Goal: Task Accomplishment & Management: Complete application form

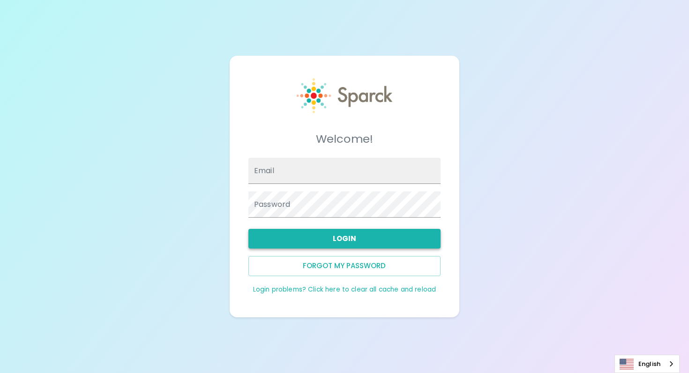
type input "marlonbeltran@theluxergroup.com"
click at [359, 236] on button "Login" at bounding box center [344, 239] width 192 height 20
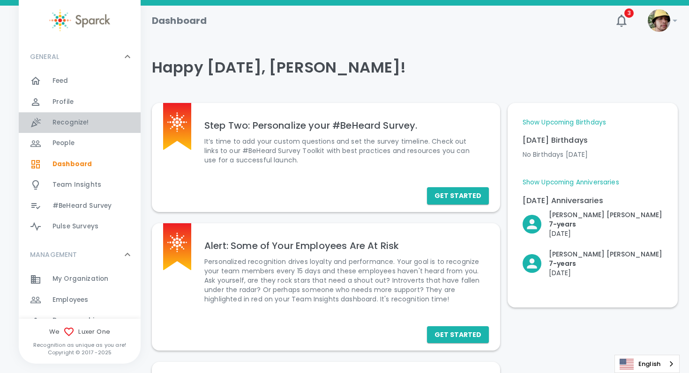
click at [73, 127] on span "Recognize!" at bounding box center [70, 122] width 37 height 9
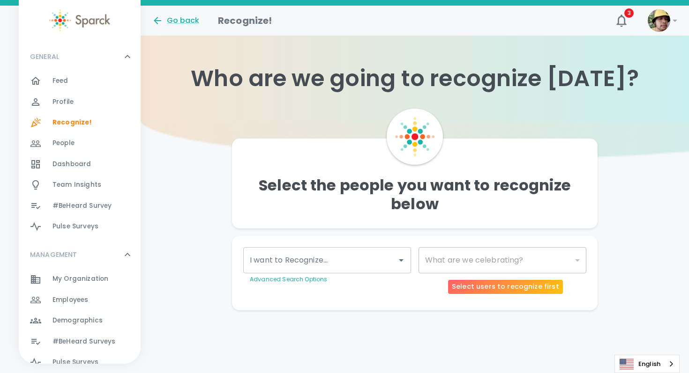
click at [463, 258] on div "​" at bounding box center [502, 260] width 168 height 26
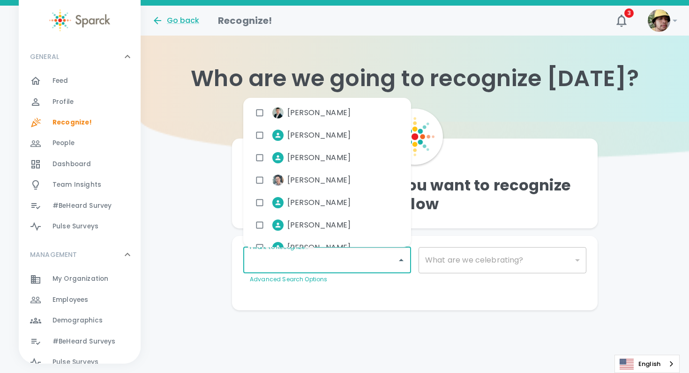
click at [365, 258] on input "I want to Recognize..." at bounding box center [319, 261] width 145 height 18
type input "ash"
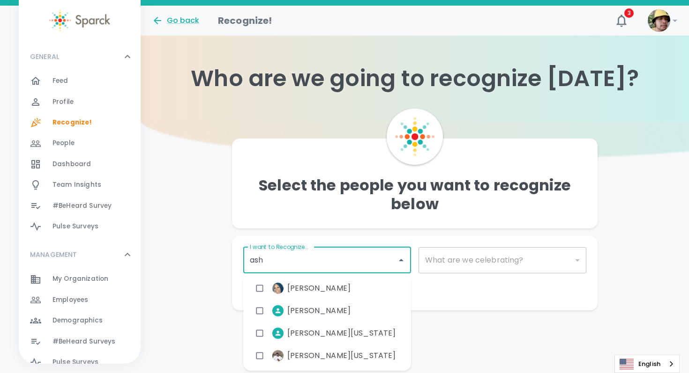
click at [322, 290] on span "[PERSON_NAME]" at bounding box center [318, 288] width 63 height 11
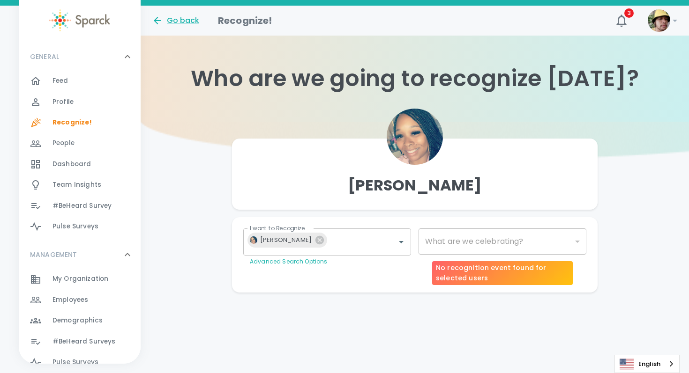
click at [449, 242] on div "​" at bounding box center [502, 242] width 168 height 26
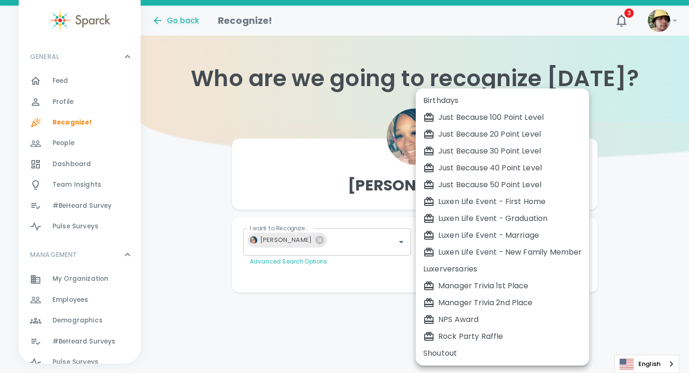
click at [543, 241] on body "Skip Navigation Go back Recognize! 3 ! GENERAL 0 Feed 0 Profile 0 Recognize! 0 …" at bounding box center [344, 165] width 689 height 330
click at [340, 316] on div at bounding box center [344, 186] width 689 height 373
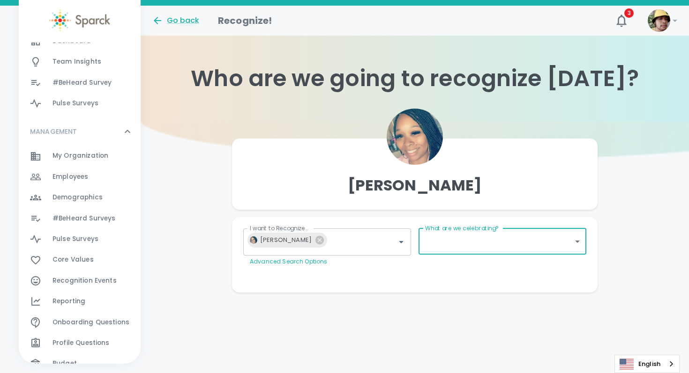
scroll to position [194, 0]
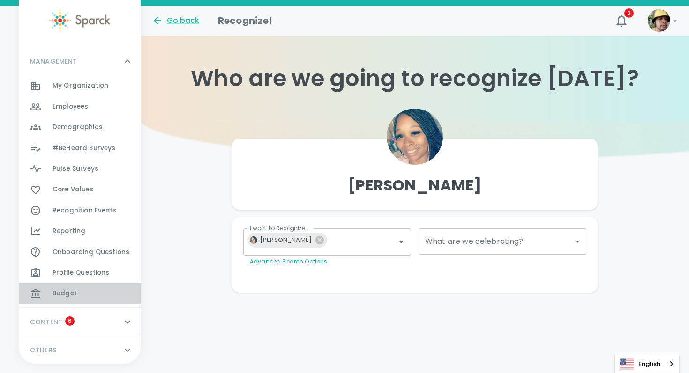
click at [93, 285] on div "Budget 0" at bounding box center [80, 293] width 122 height 21
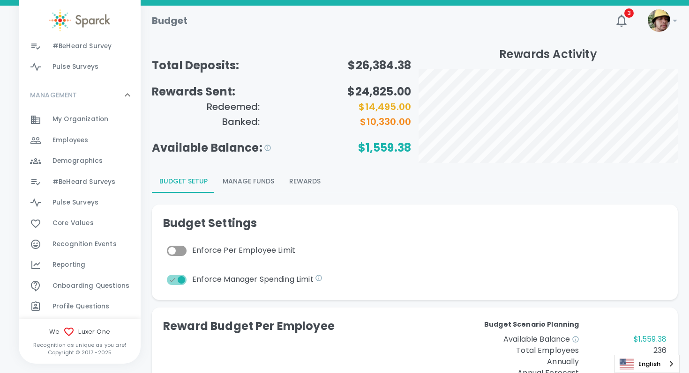
scroll to position [165, 0]
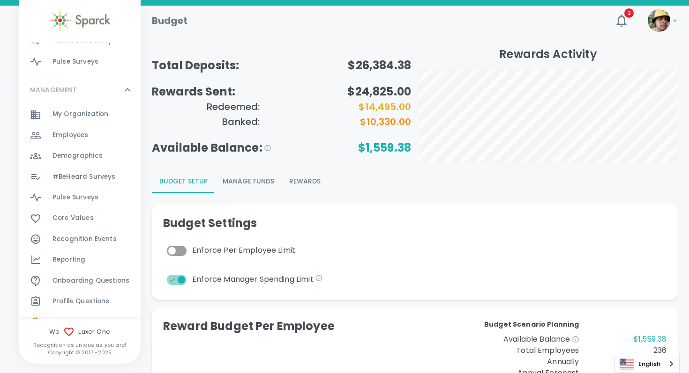
click at [93, 234] on span "Recognition Events 0" at bounding box center [84, 239] width 64 height 13
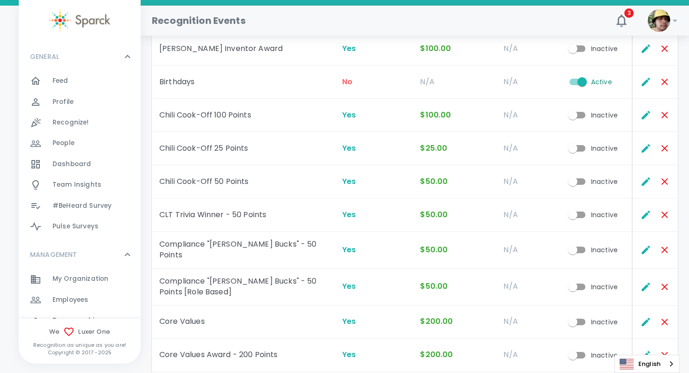
scroll to position [181, 0]
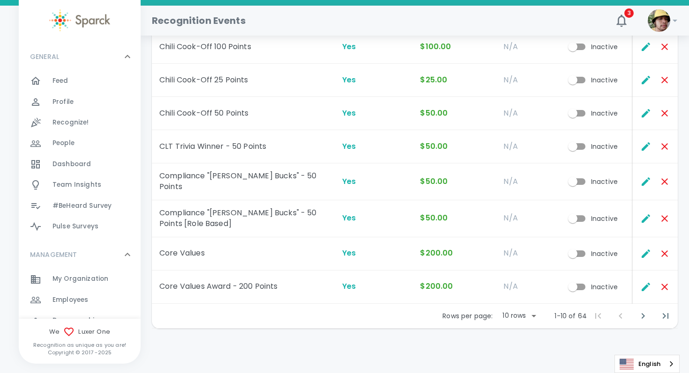
click at [531, 310] on body "Skip Navigation Recognition Events 3 ! GENERAL 0 Feed 0 Profile 0 Recognize! 0 …" at bounding box center [344, 98] width 689 height 559
click at [518, 350] on li "50" at bounding box center [519, 353] width 44 height 17
type input "50"
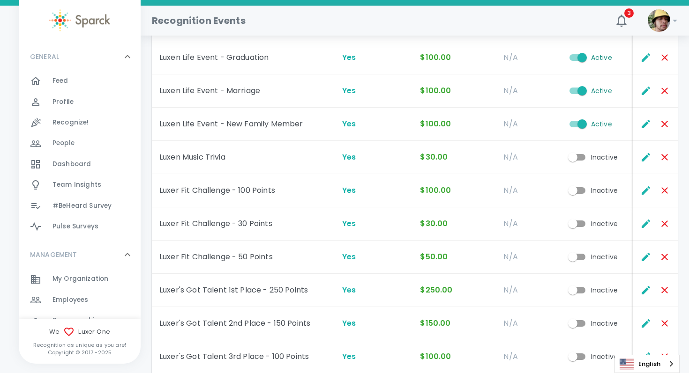
scroll to position [1475, 0]
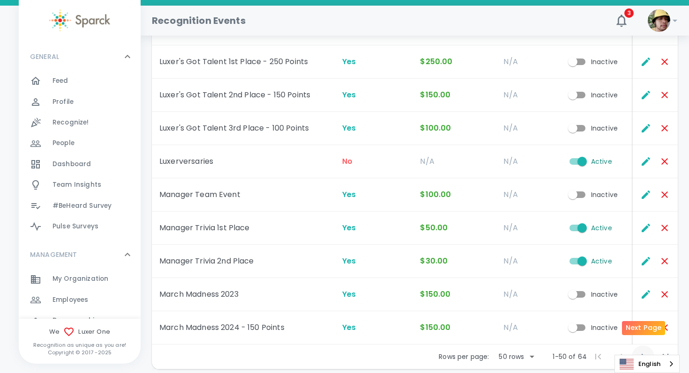
click at [643, 353] on icon "Next Page" at bounding box center [642, 356] width 11 height 11
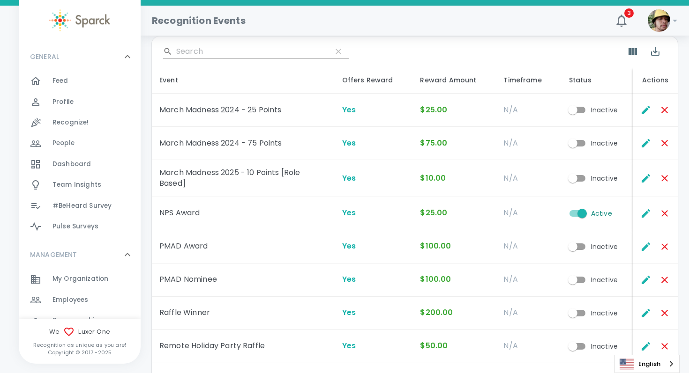
scroll to position [0, 0]
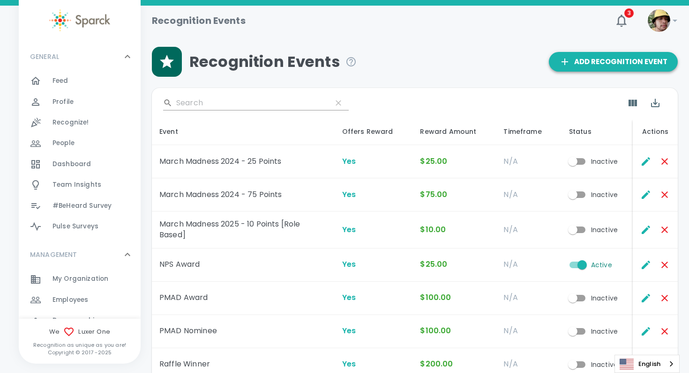
click at [604, 59] on span "Add Recognition Event" at bounding box center [613, 62] width 108 height 12
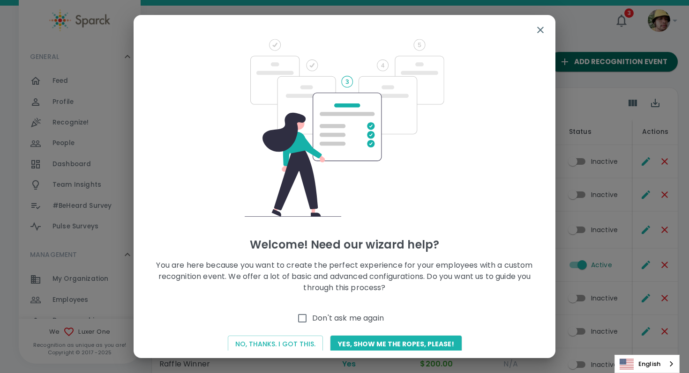
click at [310, 352] on div at bounding box center [345, 354] width 422 height 7
click at [305, 346] on button "No, thanks. I got this." at bounding box center [275, 344] width 95 height 17
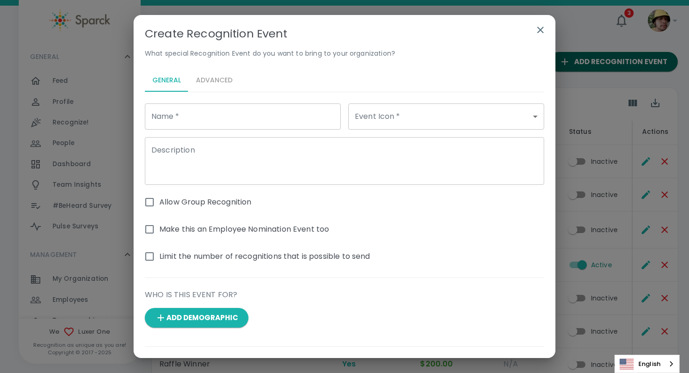
click at [290, 116] on input "Name   *" at bounding box center [243, 117] width 196 height 26
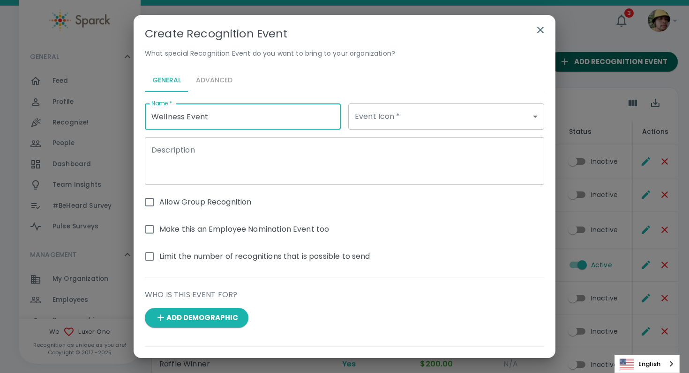
type input "Wellness Event"
click at [412, 113] on body "Skip Navigation Recognition Events 3 ! GENERAL 0 Feed 0 Profile 0 Recognize! 0 …" at bounding box center [344, 344] width 689 height 688
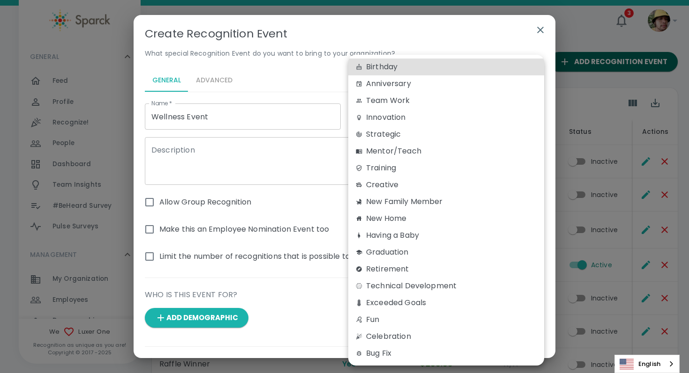
click at [406, 320] on div "Fun" at bounding box center [446, 319] width 181 height 11
type input "fun"
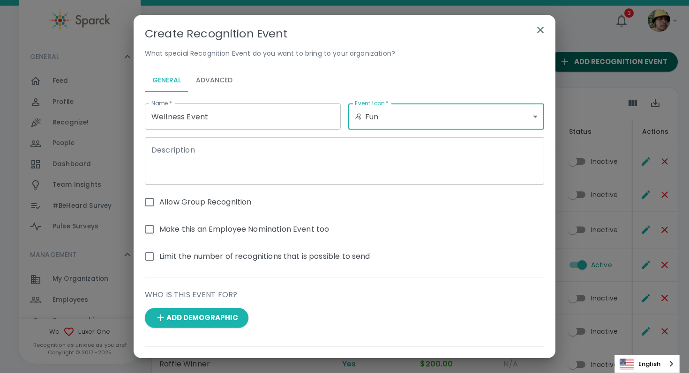
click at [258, 157] on textarea "Description" at bounding box center [344, 161] width 386 height 32
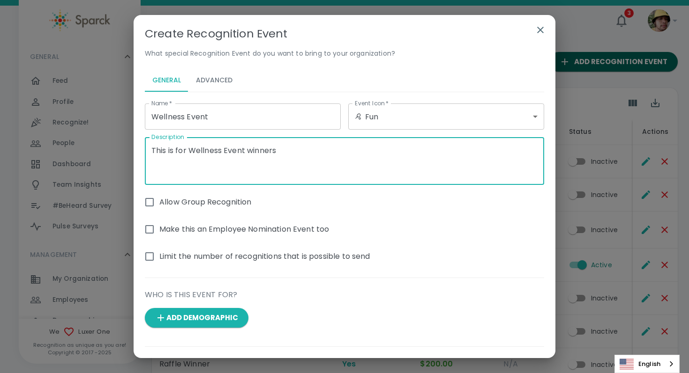
type textarea "This is for Wellness Event winners"
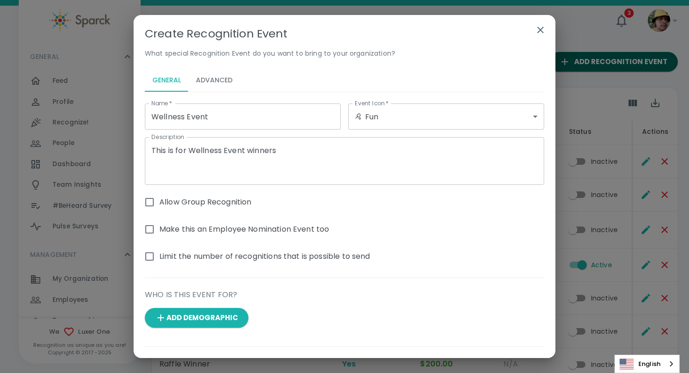
click at [308, 257] on span "Limit the number of recognitions that is possible to send" at bounding box center [264, 256] width 211 height 11
click at [159, 257] on input "Limit the number of recognitions that is possible to send" at bounding box center [150, 257] width 20 height 20
checkbox input "true"
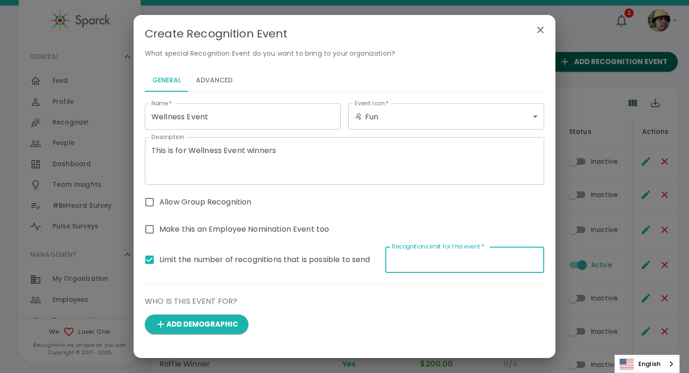
click at [439, 260] on input "Recognitions limit for this event   *" at bounding box center [464, 260] width 159 height 26
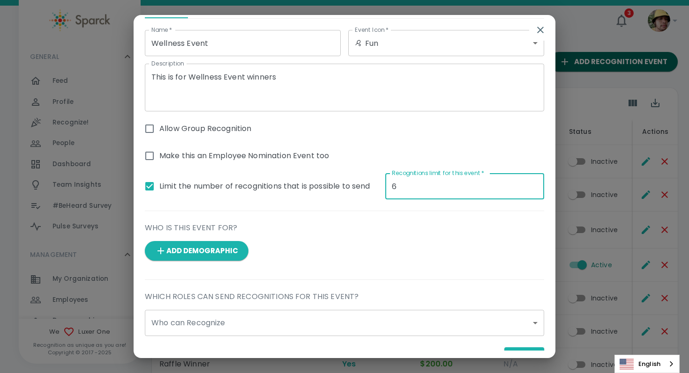
scroll to position [99, 0]
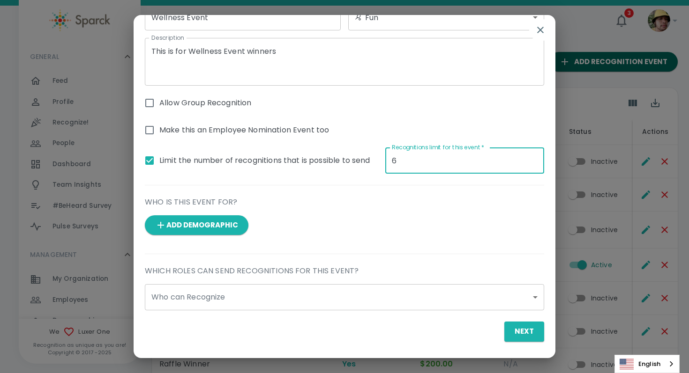
type input "6"
click at [282, 297] on body "Skip Navigation Recognition Events 3 ! GENERAL 0 Feed 0 Profile 0 Recognize! 0 …" at bounding box center [344, 344] width 689 height 688
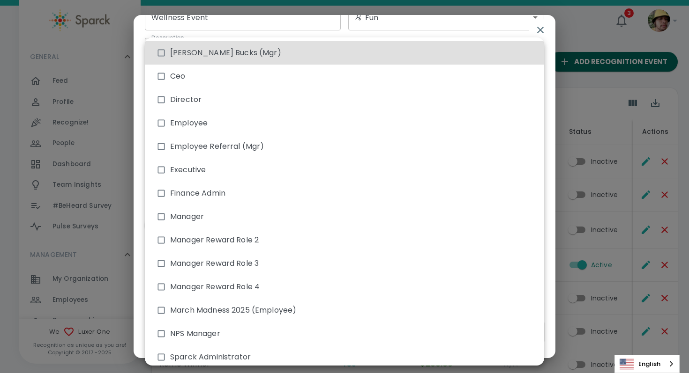
scroll to position [7, 0]
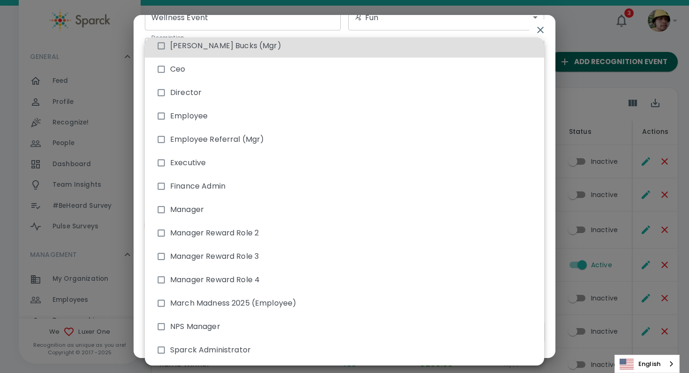
click at [236, 348] on li "Sparck Administrator" at bounding box center [344, 350] width 399 height 23
type input "1721"
checkbox input "true"
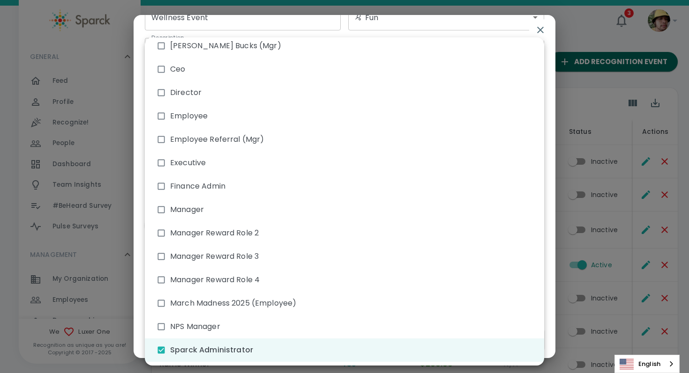
scroll to position [0, 0]
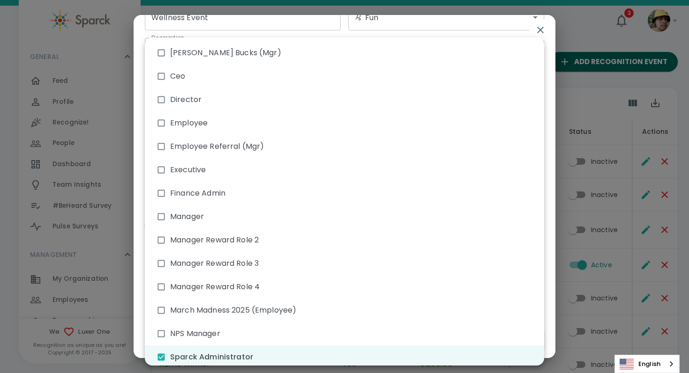
click at [543, 31] on div at bounding box center [344, 186] width 689 height 373
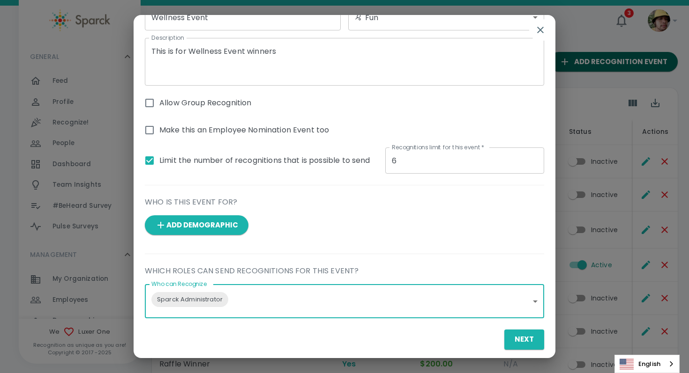
click at [329, 159] on span "Limit the number of recognitions that is possible to send" at bounding box center [264, 160] width 211 height 11
click at [159, 159] on input "Limit the number of recognitions that is possible to send" at bounding box center [150, 161] width 20 height 20
checkbox input "false"
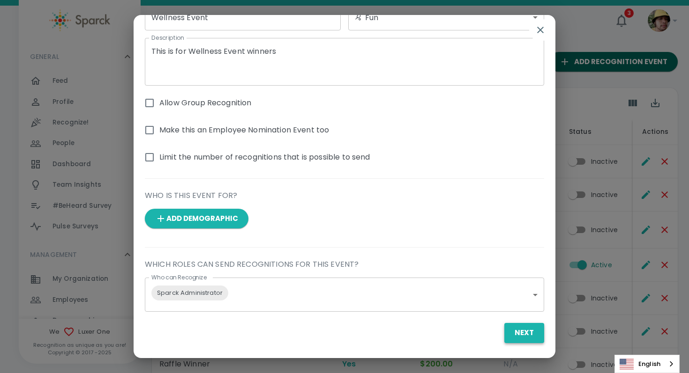
click at [515, 331] on button "Next" at bounding box center [524, 333] width 40 height 20
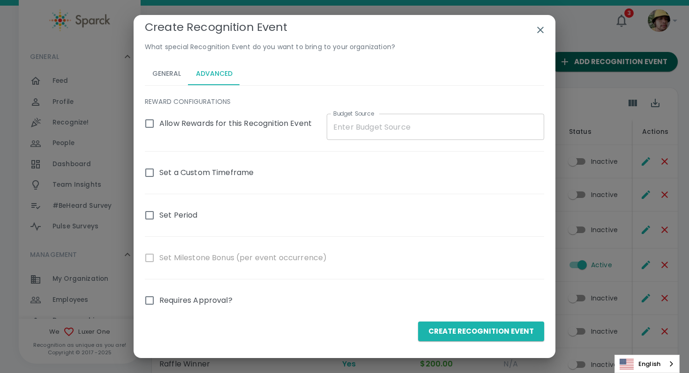
scroll to position [7, 0]
click at [368, 128] on input "Budget Source" at bounding box center [435, 127] width 217 height 26
click at [279, 120] on span "Allow Rewards for this Recognition Event" at bounding box center [235, 123] width 152 height 11
click at [159, 120] on input "Allow Rewards for this Recognition Event" at bounding box center [150, 124] width 20 height 20
checkbox input "true"
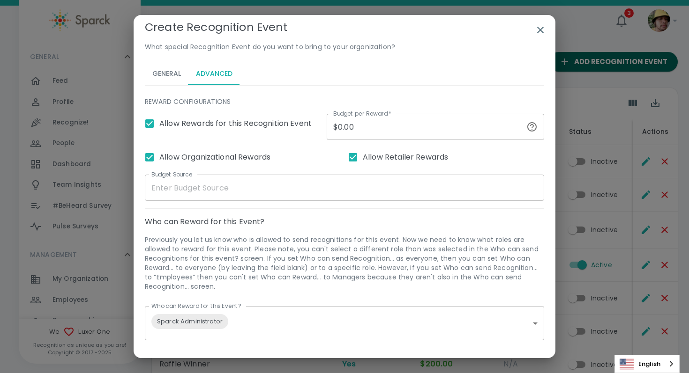
click at [368, 134] on input "$0.00" at bounding box center [425, 127] width 196 height 26
type input "$20.00"
click at [360, 97] on p "REWARD CONFIGURATIONS" at bounding box center [344, 101] width 399 height 9
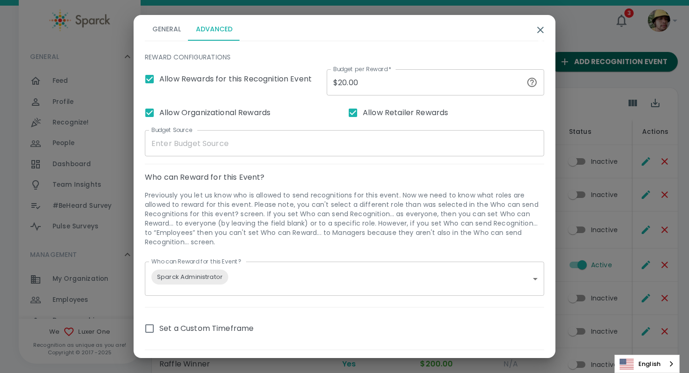
scroll to position [48, 0]
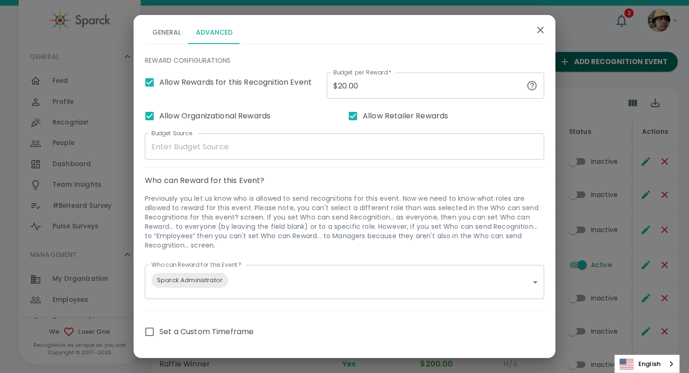
click at [296, 154] on input "Budget Source" at bounding box center [344, 147] width 399 height 26
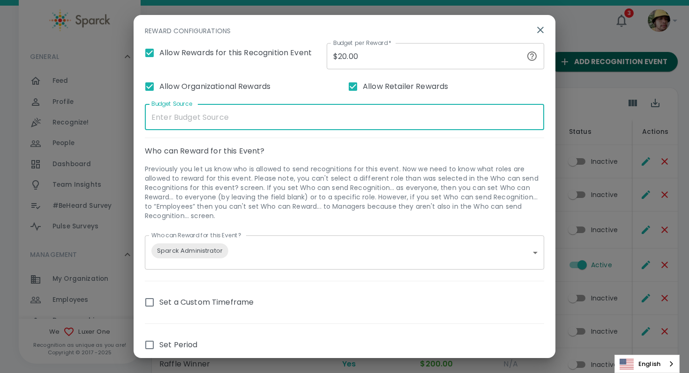
scroll to position [73, 0]
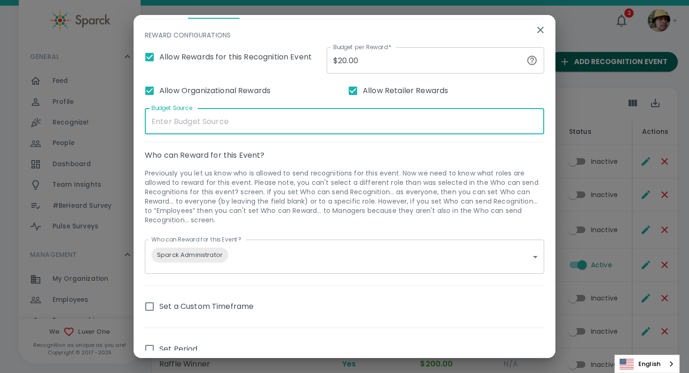
click at [263, 122] on input "Budget Source" at bounding box center [344, 121] width 399 height 26
click at [290, 159] on p "Who can Reward for this Event?" at bounding box center [344, 155] width 399 height 11
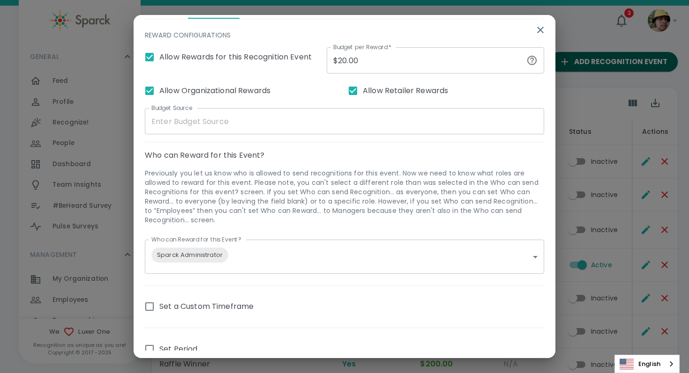
click at [268, 122] on input "Budget Source" at bounding box center [344, 121] width 399 height 26
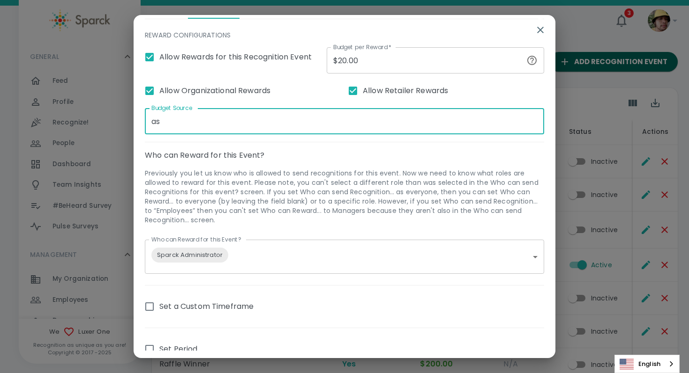
type input "a"
click at [295, 186] on p "Previously you let us know who is allowed to send recognitions for this event. …" at bounding box center [344, 197] width 399 height 56
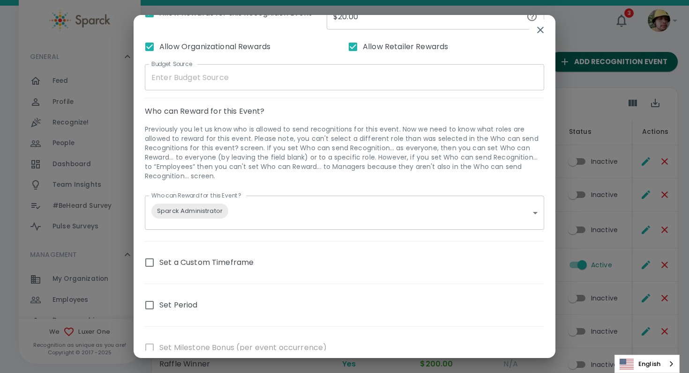
scroll to position [207, 0]
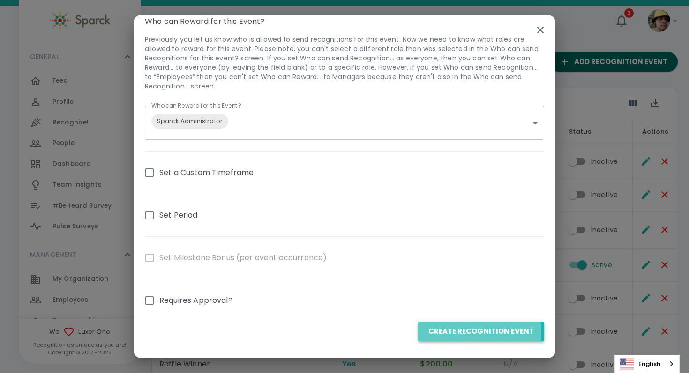
click at [451, 333] on button "Create Recognition Event" at bounding box center [481, 332] width 126 height 20
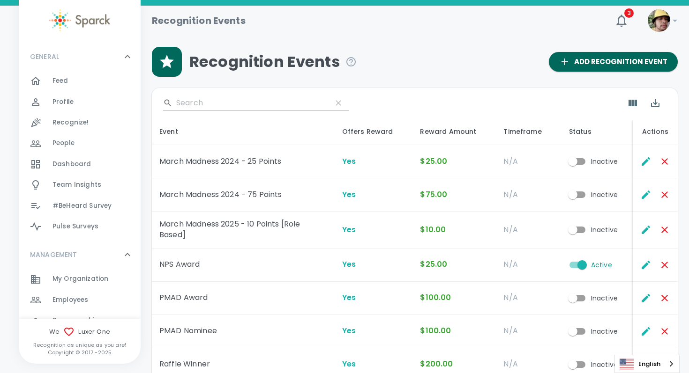
click at [96, 122] on div "Recognize! 0" at bounding box center [96, 122] width 88 height 13
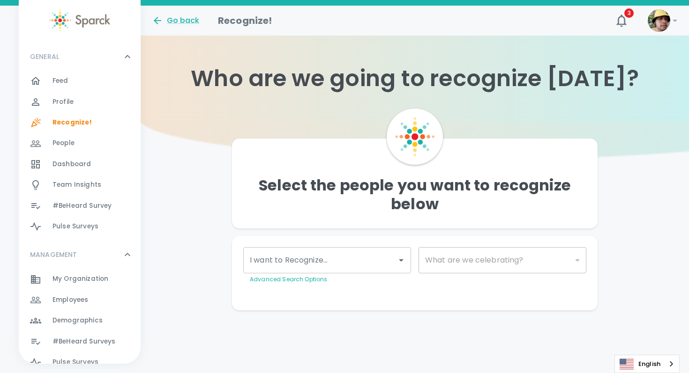
click at [299, 261] on input "I want to Recognize..." at bounding box center [319, 261] width 145 height 18
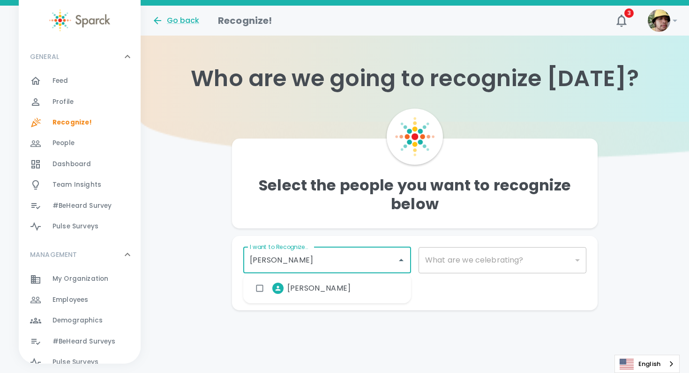
type input "[PERSON_NAME]"
click at [291, 291] on span "[PERSON_NAME]" at bounding box center [318, 288] width 63 height 11
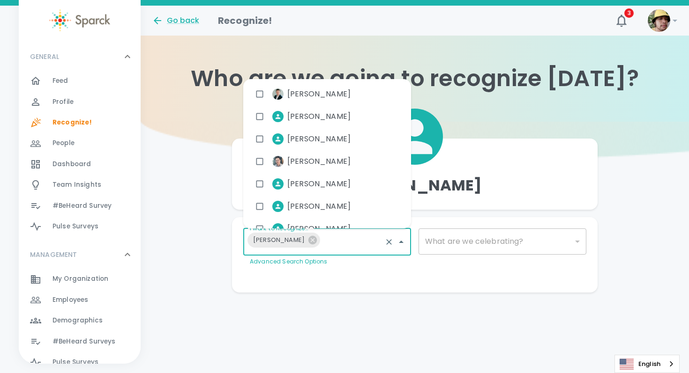
click at [367, 277] on div "Make This Private Preview Send" at bounding box center [411, 277] width 350 height 7
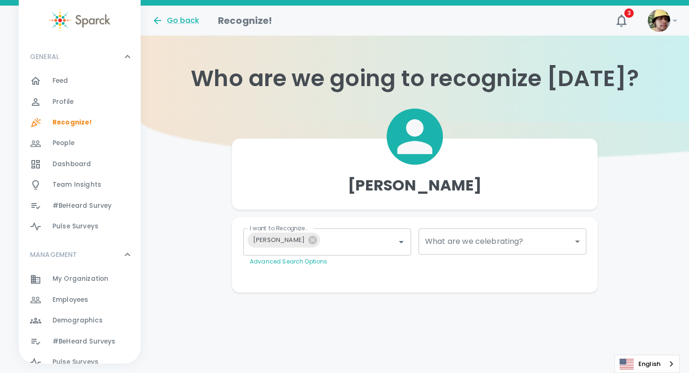
click at [477, 242] on body "Skip Navigation Go back Recognize! 3 ! GENERAL 0 Feed 0 Profile 0 Recognize! 0 …" at bounding box center [344, 165] width 689 height 330
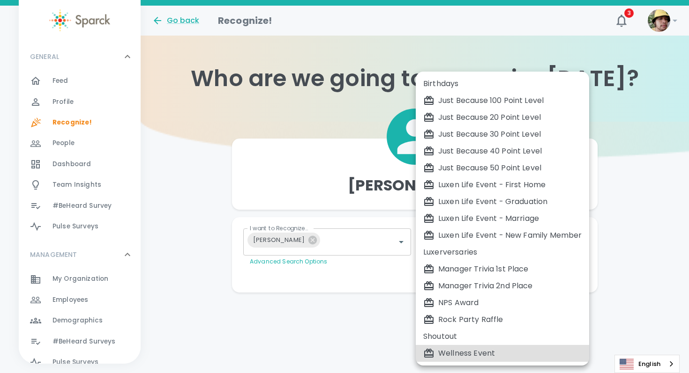
type input "2384"
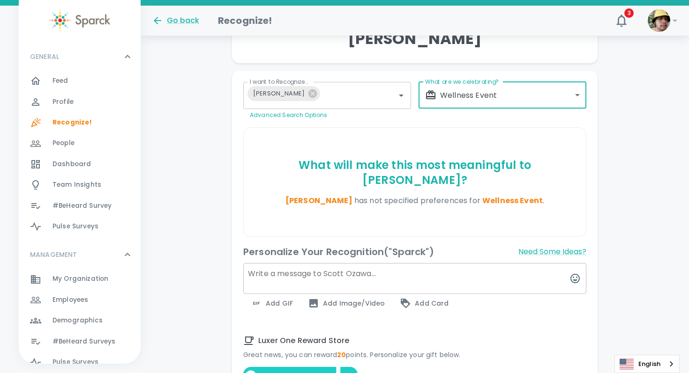
scroll to position [148, 0]
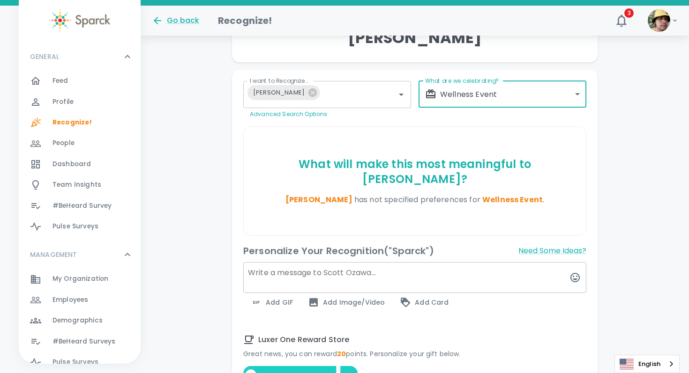
click at [458, 262] on textarea at bounding box center [414, 277] width 343 height 31
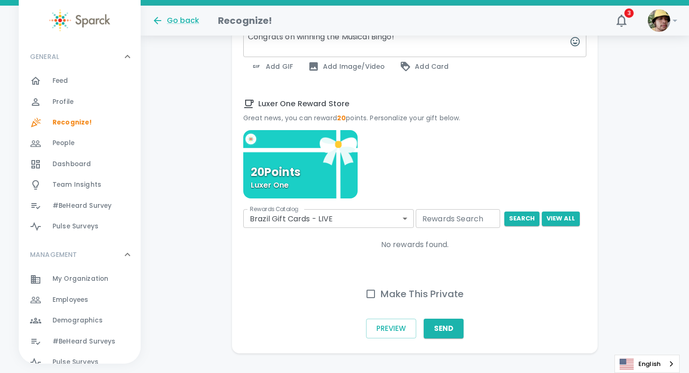
scroll to position [387, 0]
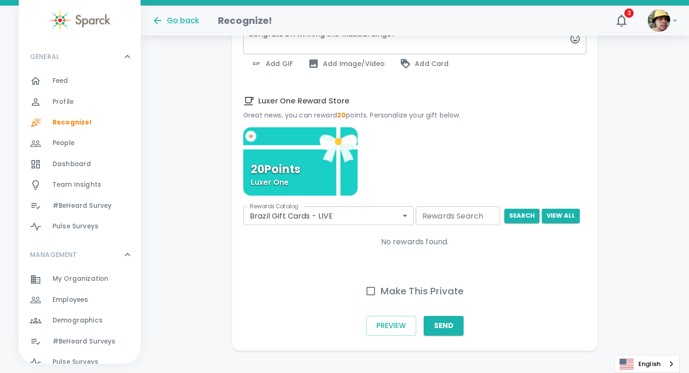
type textarea "Congrats on winning the Musical Bingo!"
click at [364, 197] on body "Skip Navigation Go back Recognize! 3 ! GENERAL 0 Feed 0 Profile 0 Recognize! 0 …" at bounding box center [344, 0] width 689 height 775
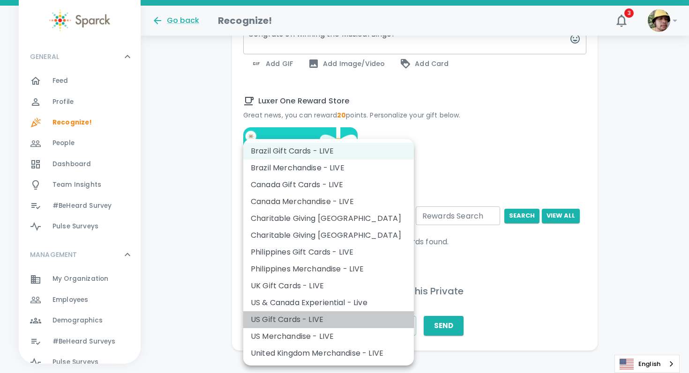
click at [351, 314] on li "US Gift Cards - LIVE" at bounding box center [328, 320] width 171 height 17
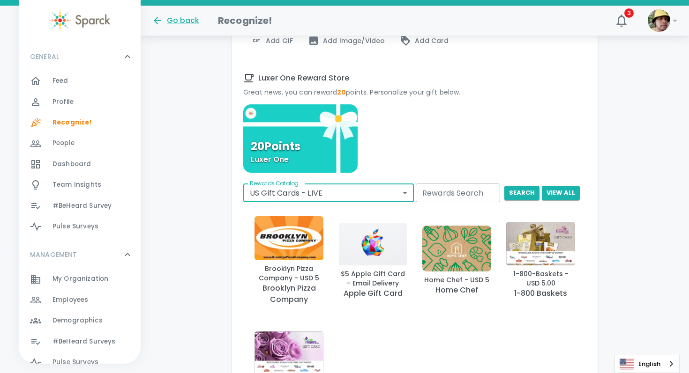
scroll to position [399, 0]
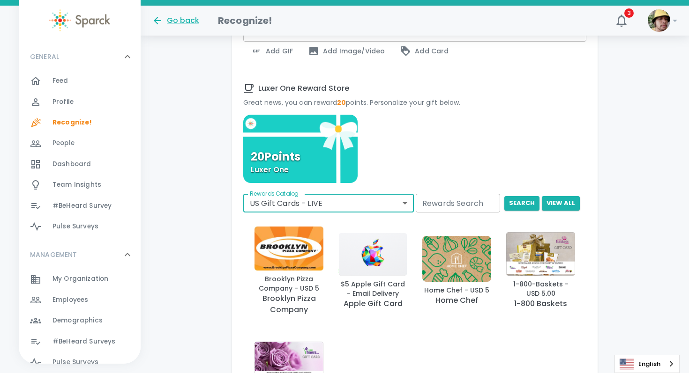
click at [407, 142] on div "20 Points Luxer One" at bounding box center [414, 191] width 343 height 152
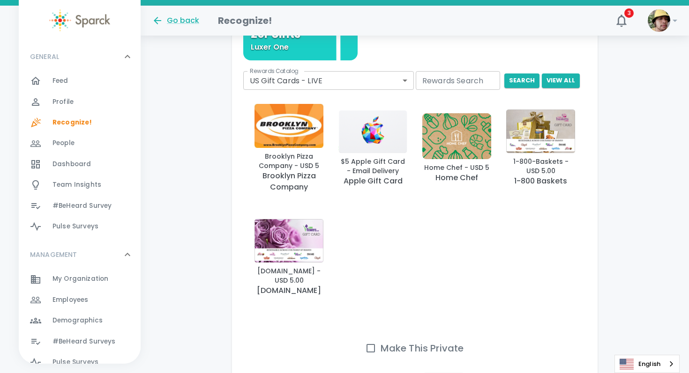
scroll to position [579, 0]
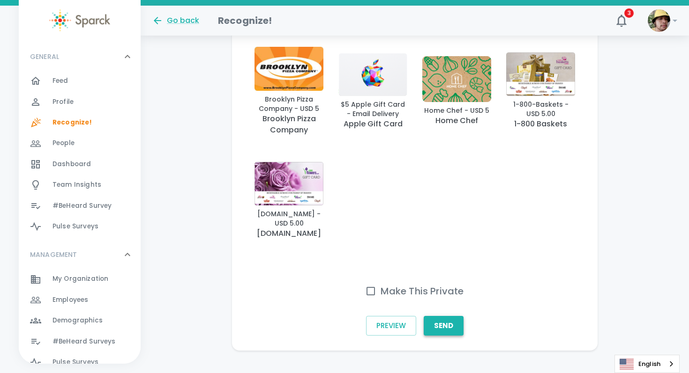
click at [450, 316] on button "Send" at bounding box center [444, 326] width 40 height 20
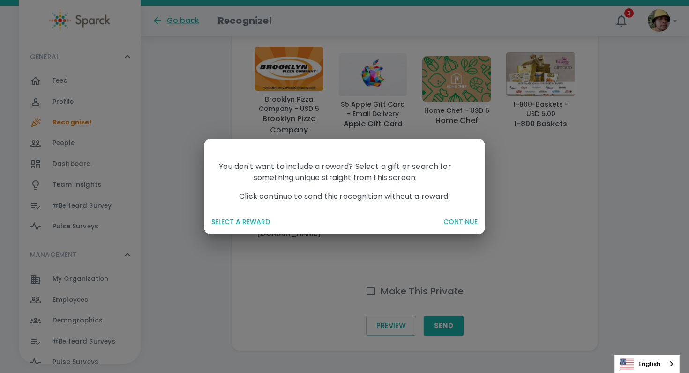
click at [325, 253] on div "You don't want to include a reward? Select a gift or search for something uniqu…" at bounding box center [344, 186] width 689 height 373
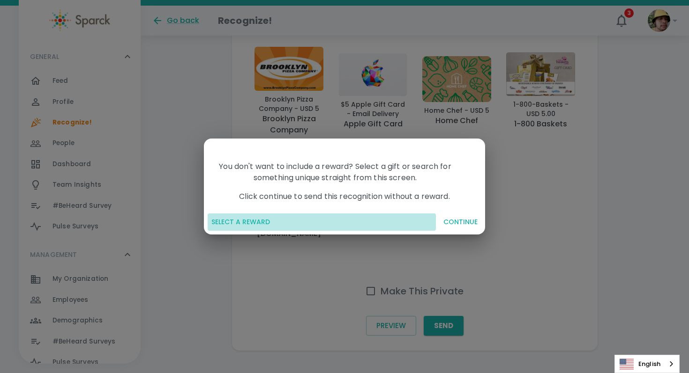
click at [254, 219] on button "SELECT A REWARD" at bounding box center [322, 222] width 228 height 17
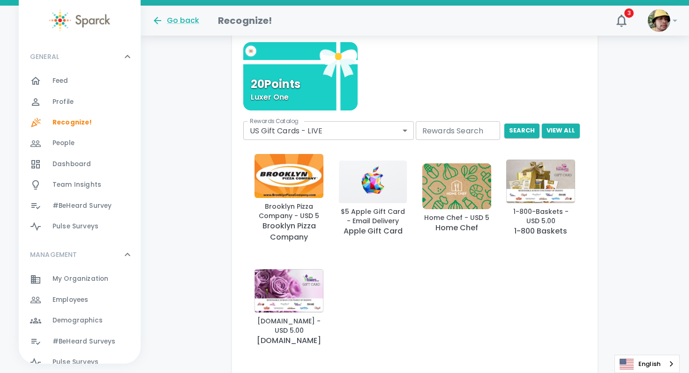
scroll to position [471, 0]
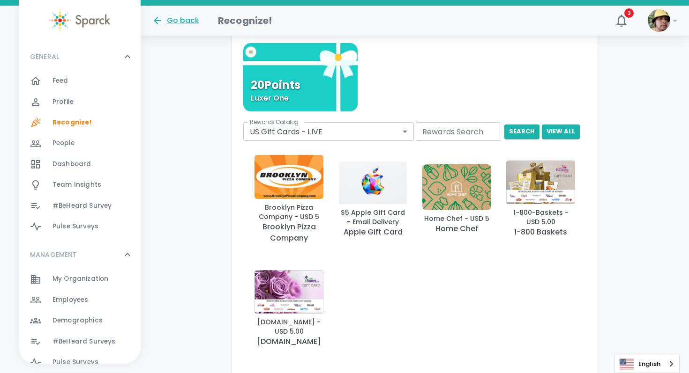
click at [306, 118] on body "Skip Navigation Go back Recognize! 3 ! GENERAL 0 Feed 0 Profile 0 Recognize! 0 …" at bounding box center [344, 13] width 689 height 968
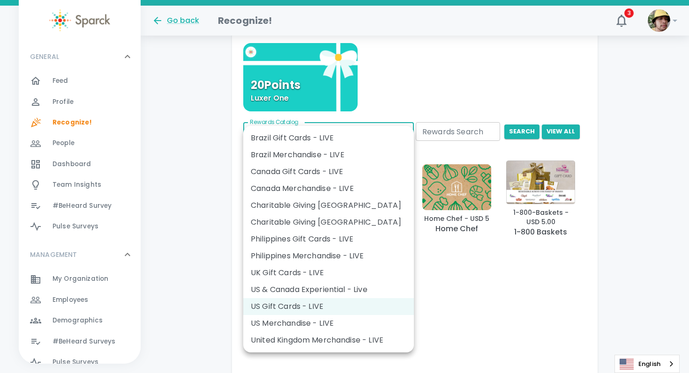
click at [316, 325] on li "US Merchandise - LIVE" at bounding box center [328, 323] width 171 height 17
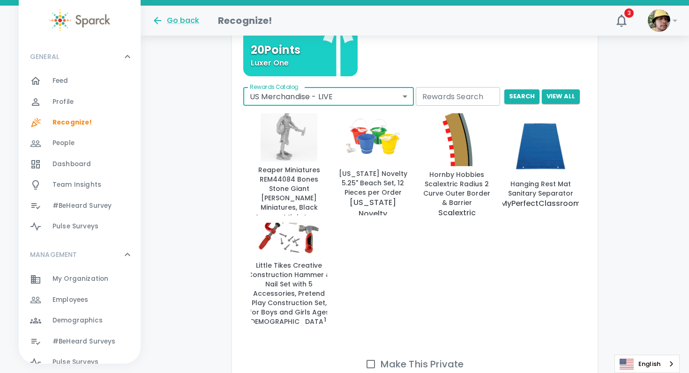
scroll to position [506, 0]
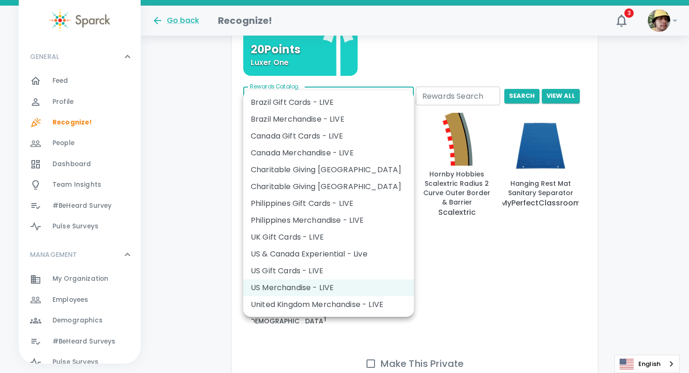
click at [352, 268] on li "US Gift Cards - LIVE" at bounding box center [328, 271] width 171 height 17
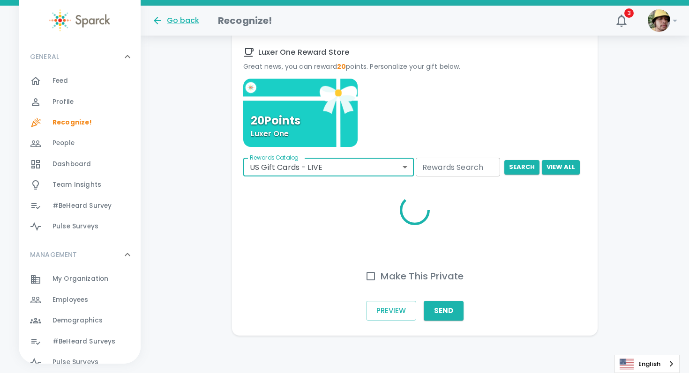
scroll to position [420, 0]
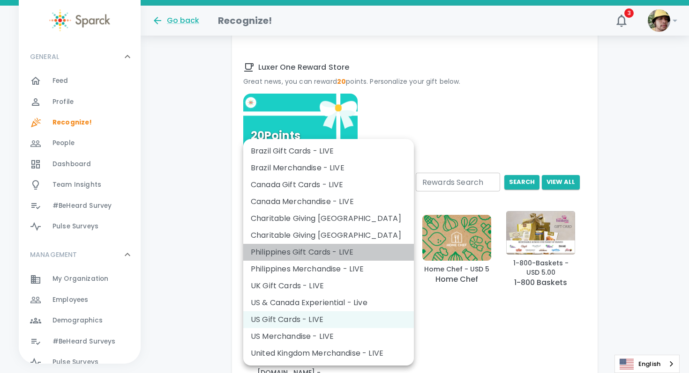
click at [313, 255] on li "Philippines Gift Cards - LIVE" at bounding box center [328, 252] width 171 height 17
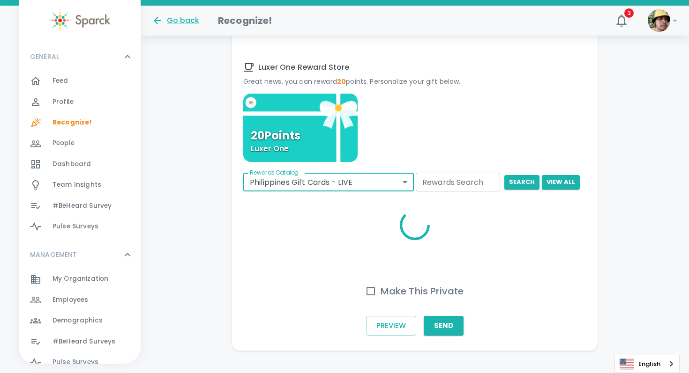
scroll to position [387, 0]
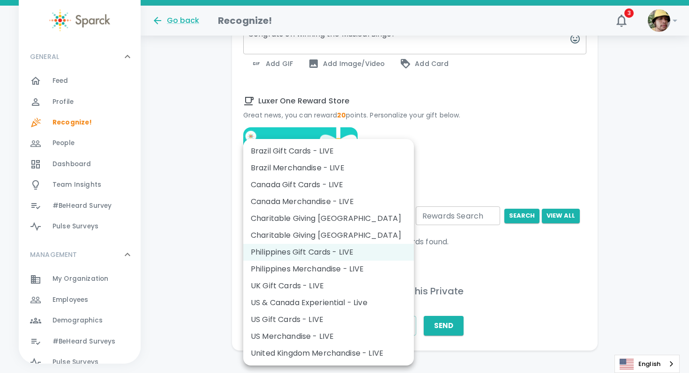
click at [315, 202] on body "Skip Navigation Go back Recognize! 3 ! GENERAL 0 Feed 0 Profile 0 Recognize! 0 …" at bounding box center [344, 0] width 689 height 775
click at [319, 272] on li "Philippines Merchandise - LIVE" at bounding box center [328, 269] width 171 height 17
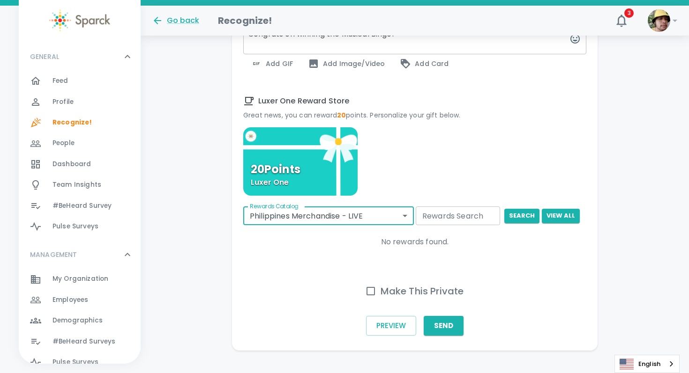
click at [377, 198] on body "Skip Navigation Go back Recognize! 3 ! GENERAL 0 Feed 0 Profile 0 Recognize! 0 …" at bounding box center [344, 0] width 689 height 775
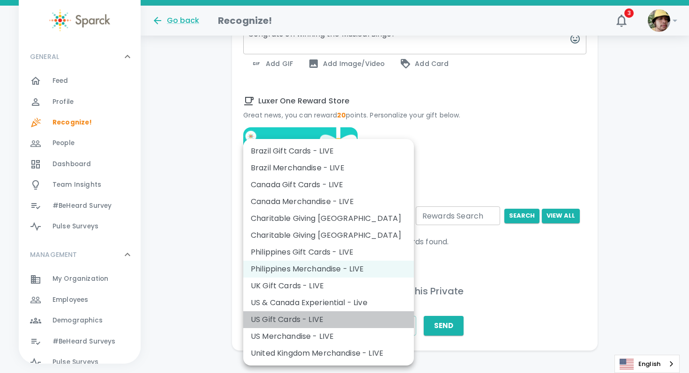
click at [317, 316] on li "US Gift Cards - LIVE" at bounding box center [328, 320] width 171 height 17
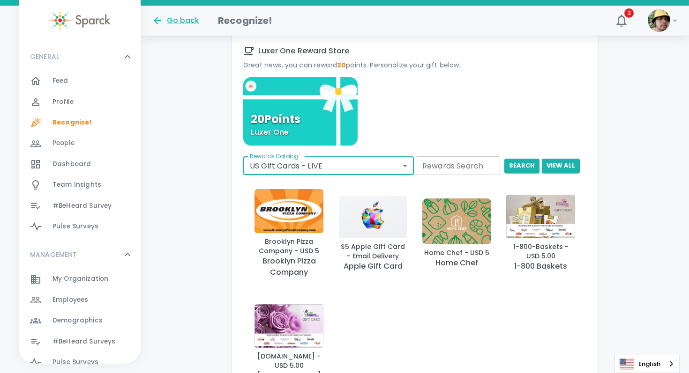
scroll to position [448, 0]
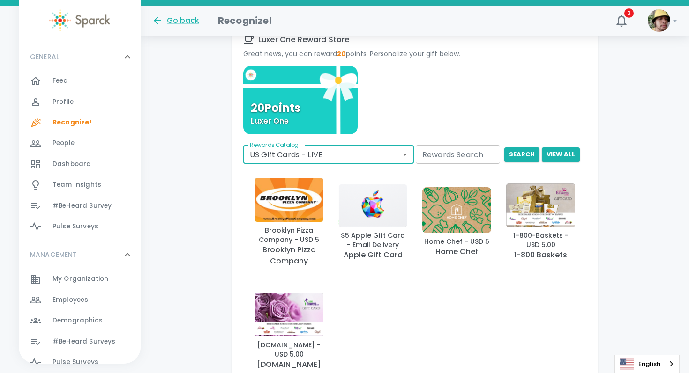
click at [359, 140] on body "Skip Navigation Go back Recognize! 3 ! GENERAL 0 Feed 0 Profile 0 Recognize! 0 …" at bounding box center [344, 36] width 689 height 968
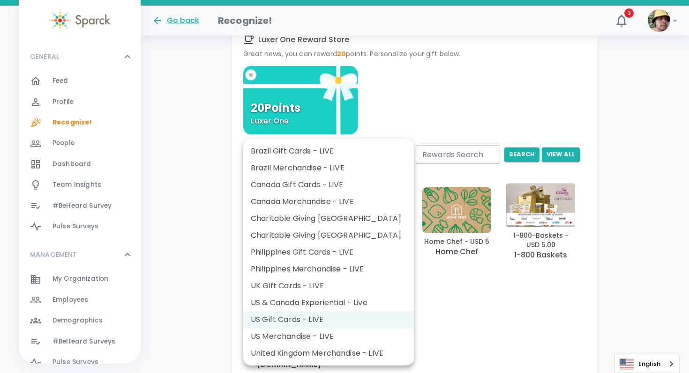
click at [316, 300] on li "US & Canada Experiential - Live" at bounding box center [328, 303] width 171 height 17
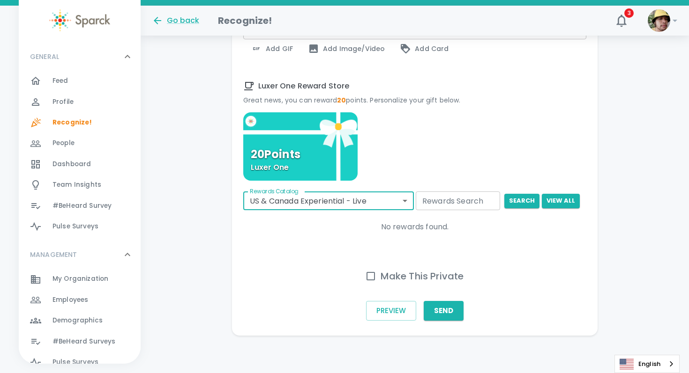
scroll to position [387, 0]
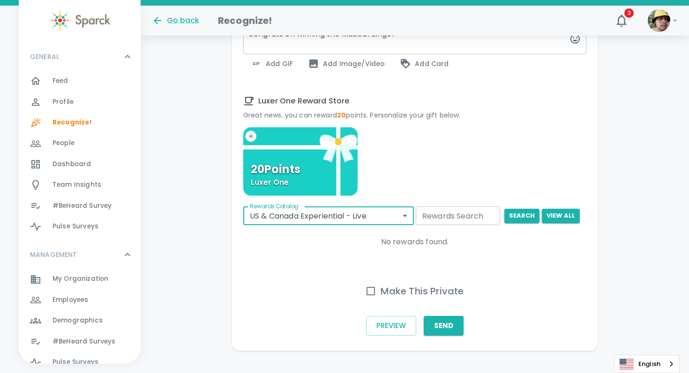
click at [327, 201] on body "Skip Navigation Go back Recognize! 3 ! GENERAL 0 Feed 0 Profile 0 Recognize! 0 …" at bounding box center [344, 0] width 689 height 775
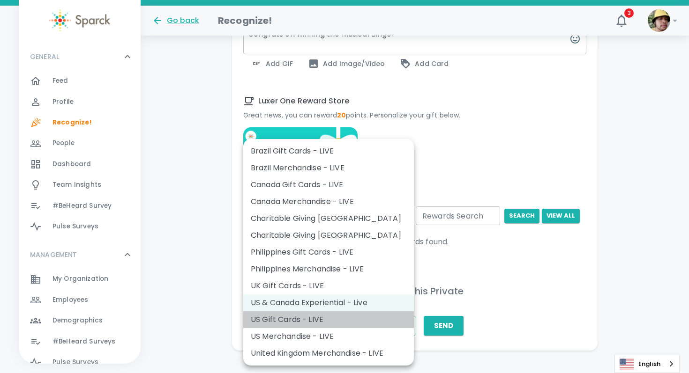
click at [333, 317] on li "US Gift Cards - LIVE" at bounding box center [328, 320] width 171 height 17
type input "877"
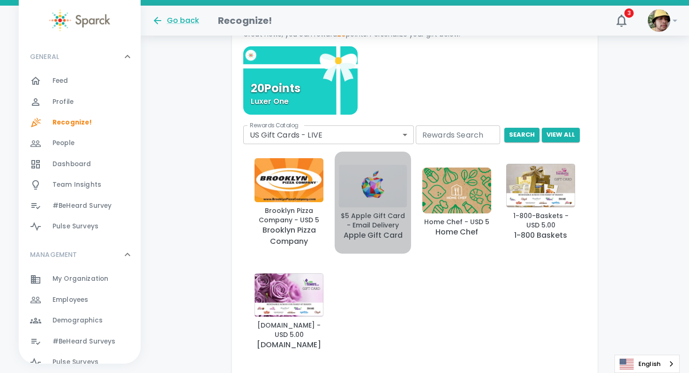
click at [369, 165] on img "button" at bounding box center [372, 186] width 69 height 44
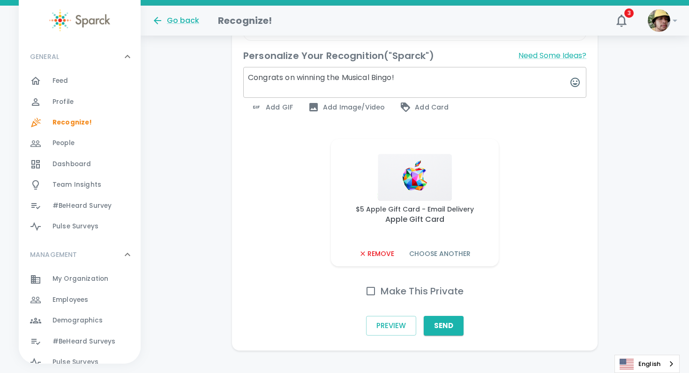
click at [362, 250] on icon "button" at bounding box center [362, 253] width 7 height 7
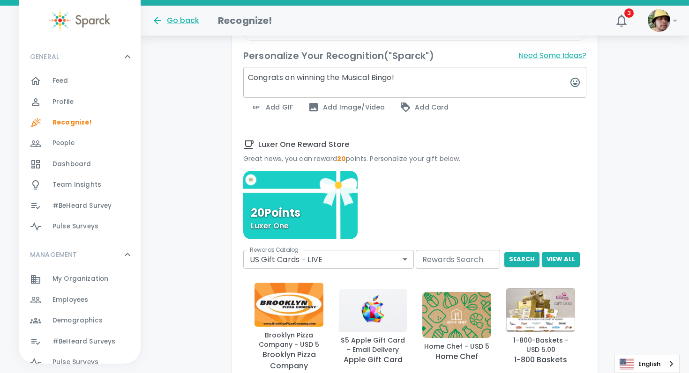
click at [334, 201] on div "20 Points Luxer One" at bounding box center [300, 205] width 114 height 68
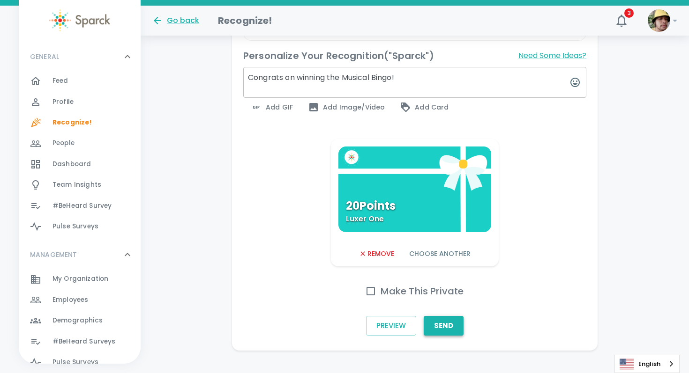
click at [456, 316] on button "Send" at bounding box center [444, 326] width 40 height 20
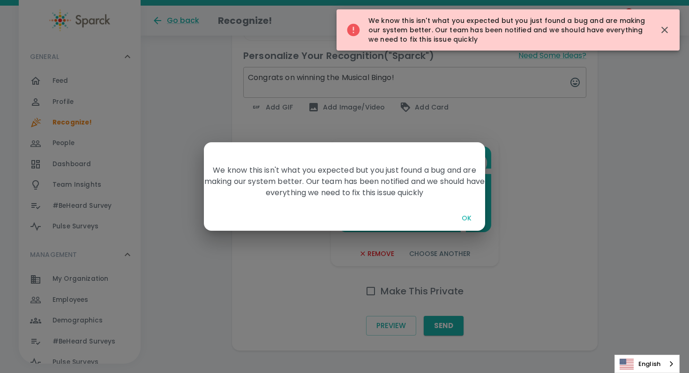
click at [469, 215] on button "OK" at bounding box center [466, 218] width 30 height 17
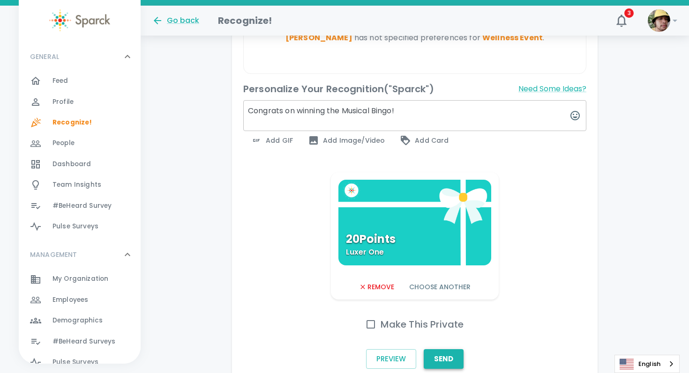
scroll to position [315, 0]
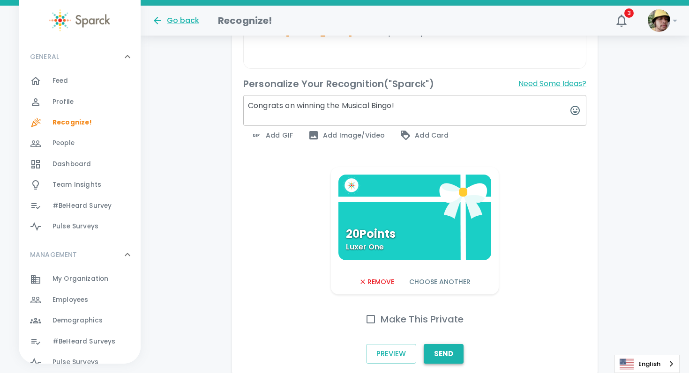
click at [449, 344] on button "Send" at bounding box center [444, 354] width 40 height 20
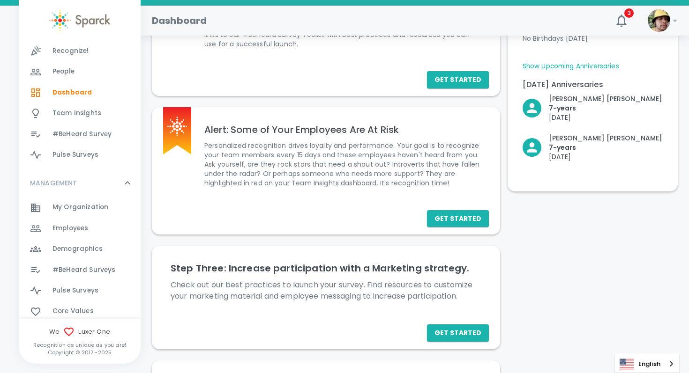
scroll to position [238, 0]
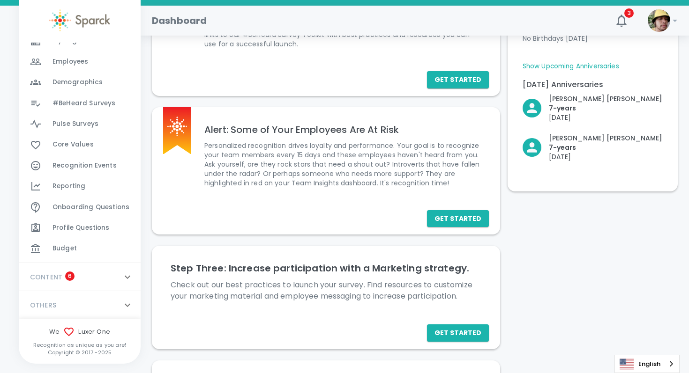
click at [94, 162] on span "Recognition Events" at bounding box center [84, 165] width 64 height 9
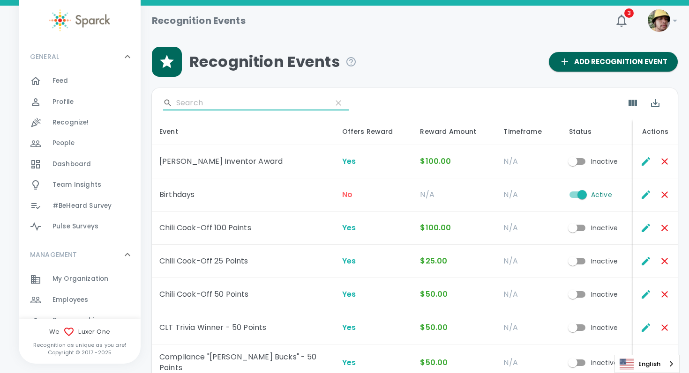
click at [235, 104] on input "Search" at bounding box center [250, 103] width 148 height 15
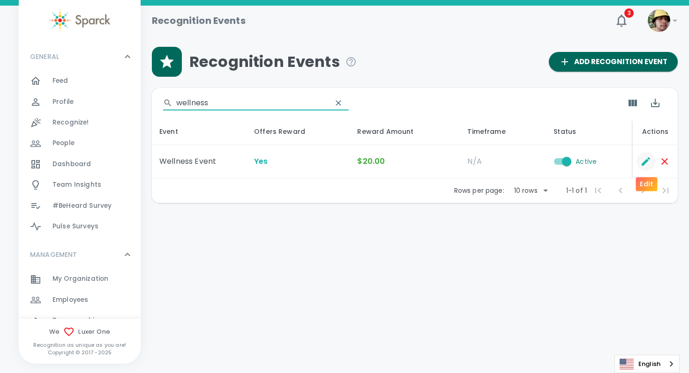
type input "wellness"
click at [648, 163] on icon "Edit" at bounding box center [645, 161] width 11 height 11
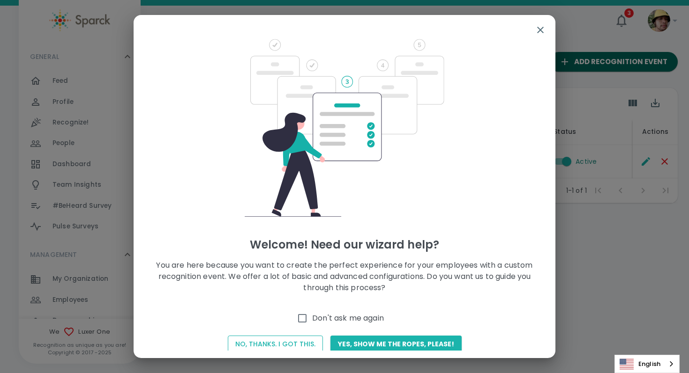
click at [279, 344] on button "No, thanks. I got this." at bounding box center [275, 344] width 95 height 17
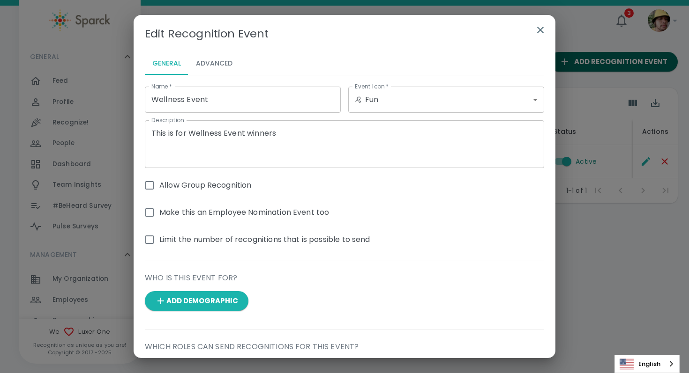
click at [209, 185] on span "Allow Group Recognition" at bounding box center [205, 185] width 92 height 11
click at [159, 185] on input "Allow Group Recognition" at bounding box center [150, 186] width 20 height 20
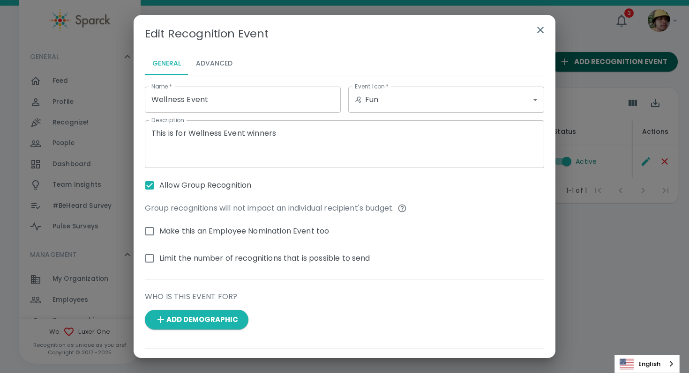
click at [225, 186] on span "Allow Group Recognition" at bounding box center [205, 185] width 92 height 11
click at [159, 186] on input "Allow Group Recognition" at bounding box center [150, 186] width 20 height 20
checkbox input "false"
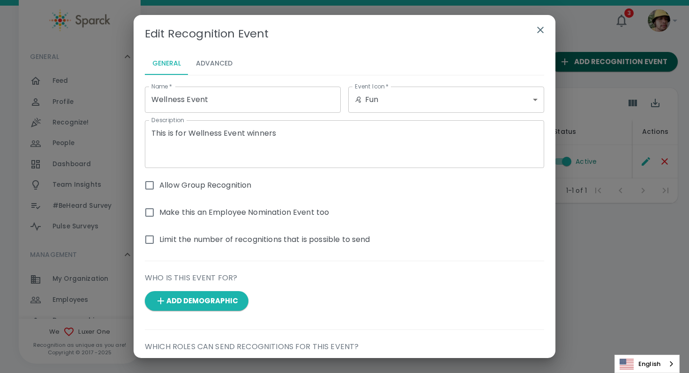
click at [226, 65] on button "Advanced" at bounding box center [214, 63] width 52 height 22
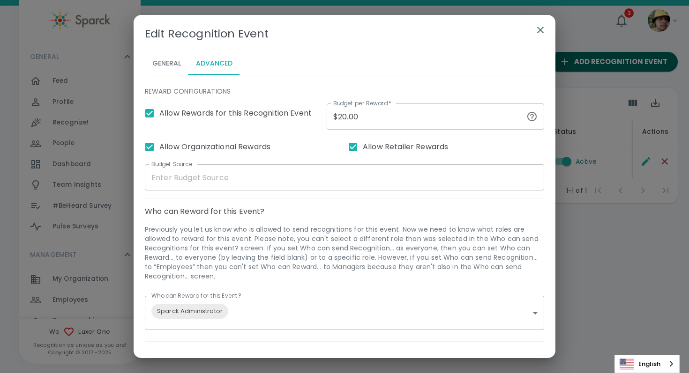
click at [538, 29] on icon "button" at bounding box center [540, 29] width 11 height 11
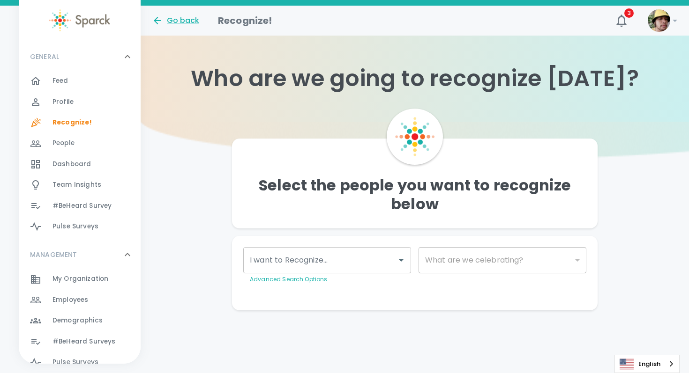
click at [314, 255] on div "I want to Recognize... I want to Recognize... Advanced Search Options" at bounding box center [327, 265] width 168 height 37
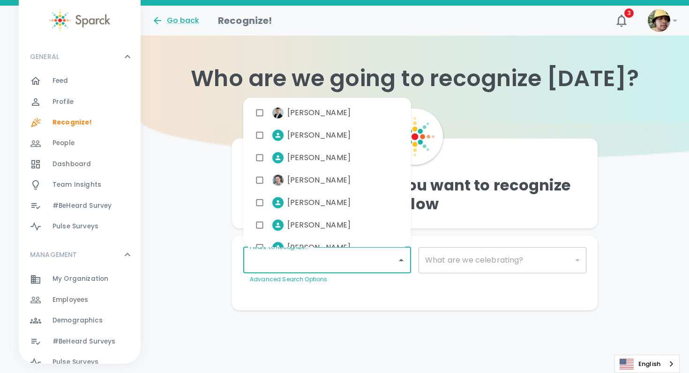
click at [75, 80] on div "Feed 0" at bounding box center [96, 80] width 88 height 13
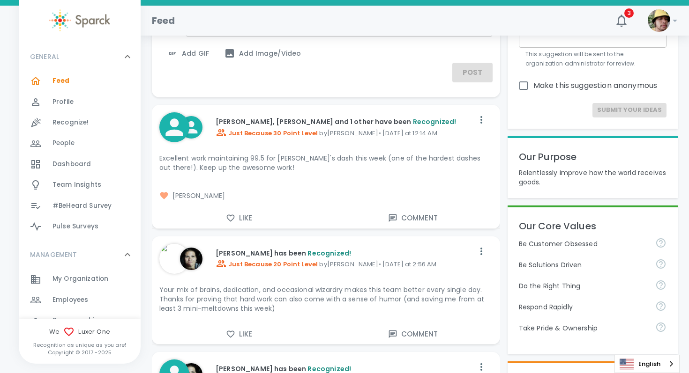
scroll to position [82, 0]
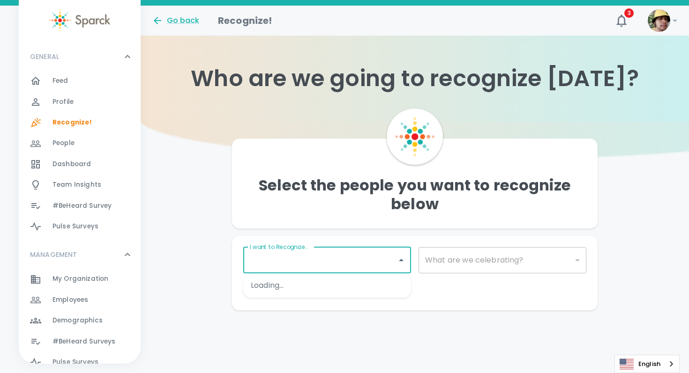
click at [283, 258] on input "I want to Recognize..." at bounding box center [319, 261] width 145 height 18
type input "[PERSON_NAME]"
click at [299, 300] on div "[PERSON_NAME]" at bounding box center [327, 289] width 168 height 30
click at [312, 291] on span "[PERSON_NAME]" at bounding box center [318, 288] width 63 height 11
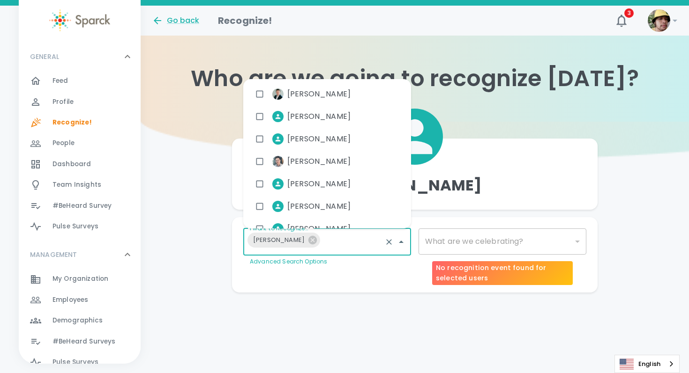
click at [456, 248] on div "​" at bounding box center [502, 242] width 168 height 26
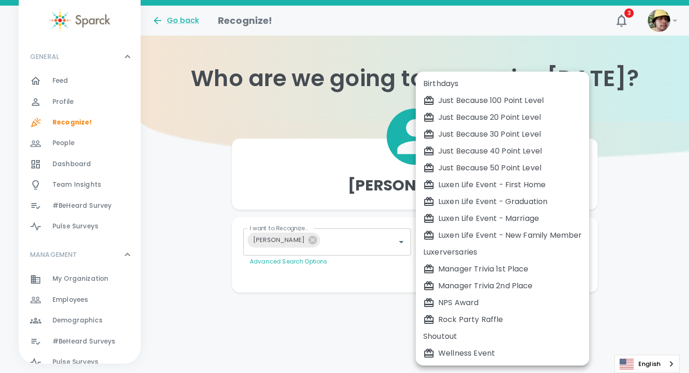
click at [487, 243] on body "Skip Navigation Go back Recognize! 3 ! GENERAL 0 Feed 0 Profile 0 Recognize! 0 …" at bounding box center [344, 165] width 689 height 330
click at [466, 357] on div "Wellness Event" at bounding box center [502, 353] width 158 height 11
type input "2384"
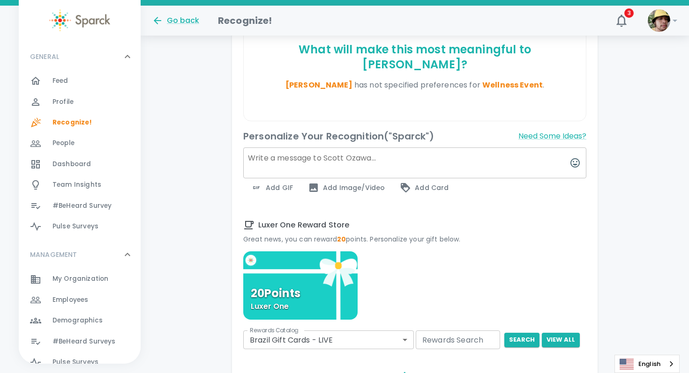
scroll to position [276, 0]
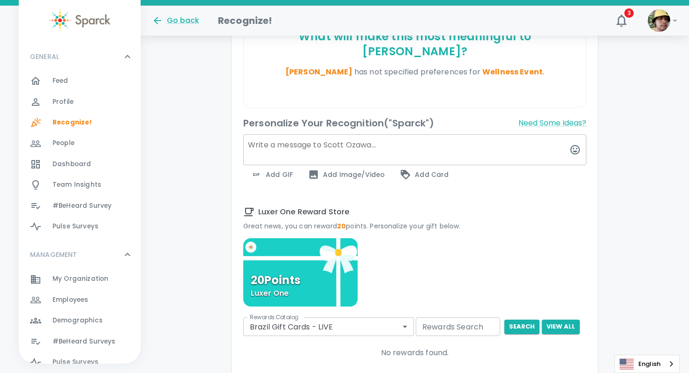
click at [374, 134] on textarea at bounding box center [414, 149] width 343 height 31
paste textarea "Congrats on winning the Musical Bingo!"
type textarea "Congrats on winning the Musical Bingo!"
click at [308, 238] on div "20 Points Luxer One" at bounding box center [300, 272] width 114 height 68
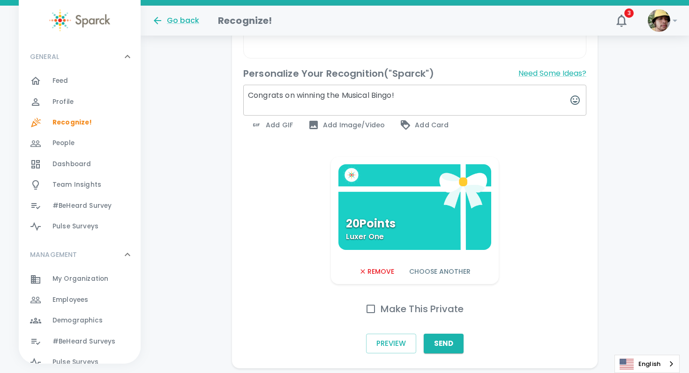
scroll to position [339, 0]
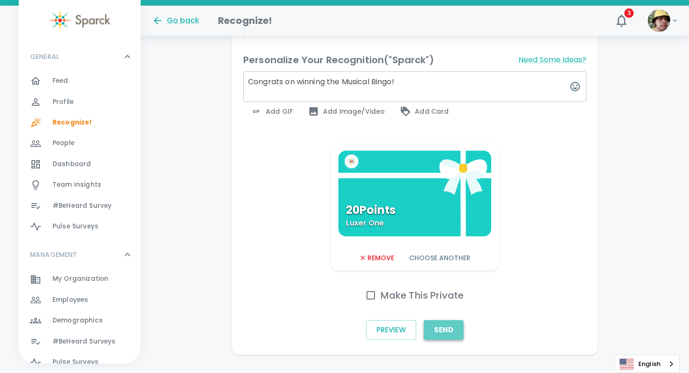
click at [439, 320] on button "Send" at bounding box center [444, 330] width 40 height 20
